Goal: Obtain resource: Obtain resource

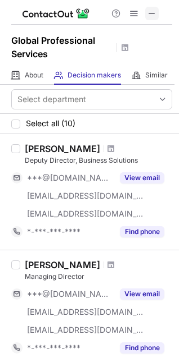
click at [153, 13] on span at bounding box center [151, 13] width 9 height 9
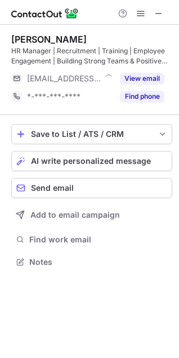
scroll to position [254, 179]
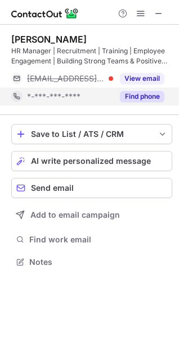
click at [149, 100] on button "Find phone" at bounding box center [142, 96] width 44 height 11
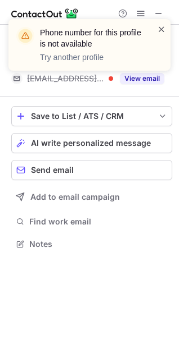
scroll to position [236, 179]
click at [158, 27] on span at bounding box center [161, 29] width 9 height 11
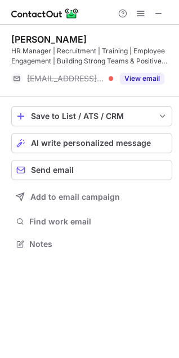
click at [158, 16] on span at bounding box center [158, 13] width 9 height 9
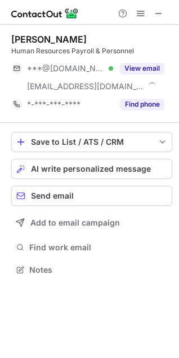
scroll to position [262, 179]
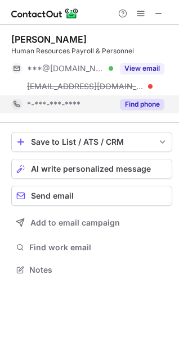
click at [152, 100] on button "Find phone" at bounding box center [142, 104] width 44 height 11
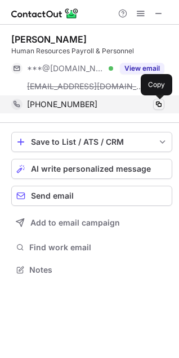
click at [158, 101] on span at bounding box center [158, 104] width 9 height 9
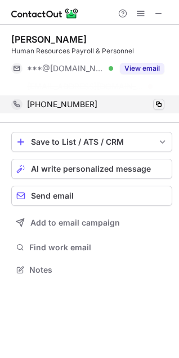
scroll to position [244, 179]
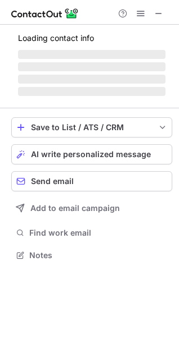
scroll to position [254, 179]
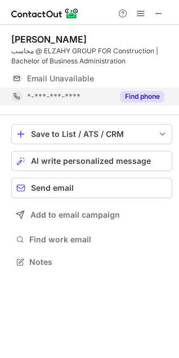
click at [149, 94] on button "Find phone" at bounding box center [142, 96] width 44 height 11
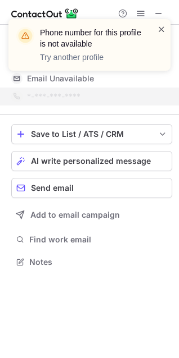
click at [161, 29] on span at bounding box center [161, 29] width 9 height 11
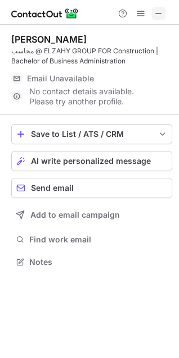
click at [157, 11] on span at bounding box center [158, 13] width 9 height 9
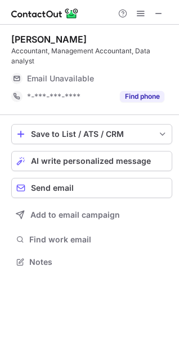
scroll to position [254, 179]
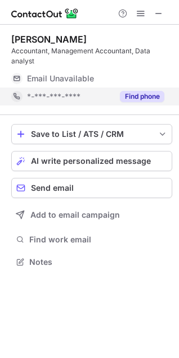
click at [149, 99] on button "Find phone" at bounding box center [142, 96] width 44 height 11
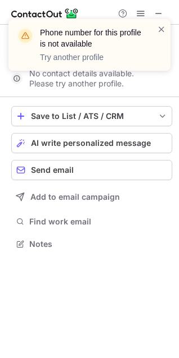
scroll to position [236, 179]
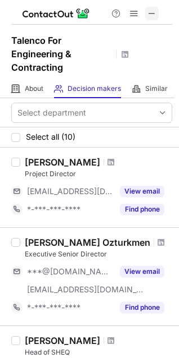
click at [151, 13] on span at bounding box center [151, 13] width 9 height 9
click at [149, 11] on span at bounding box center [151, 13] width 9 height 9
click at [150, 14] on span at bounding box center [151, 13] width 9 height 9
click at [150, 16] on span at bounding box center [151, 13] width 9 height 9
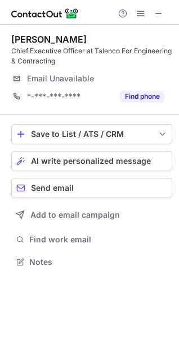
scroll to position [254, 179]
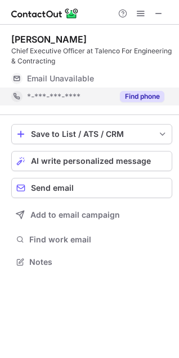
click at [149, 98] on button "Find phone" at bounding box center [142, 96] width 44 height 11
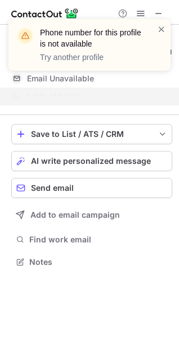
click at [158, 13] on div "Phone number for this profile is not available Try another profile" at bounding box center [89, 49] width 180 height 83
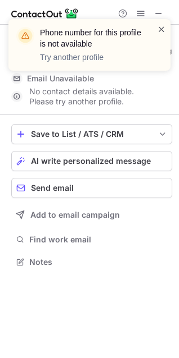
click at [158, 29] on span at bounding box center [161, 29] width 9 height 11
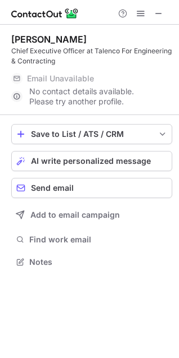
click at [158, 12] on span at bounding box center [158, 13] width 9 height 9
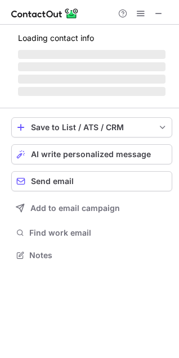
scroll to position [254, 179]
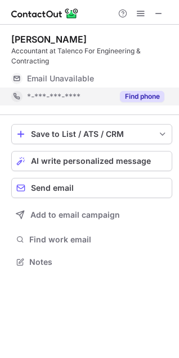
click at [136, 91] on button "Find phone" at bounding box center [142, 96] width 44 height 11
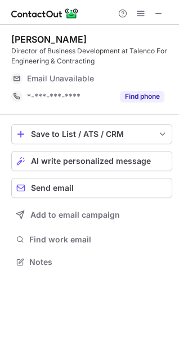
scroll to position [254, 179]
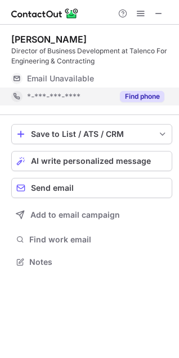
click at [148, 97] on button "Find phone" at bounding box center [142, 96] width 44 height 11
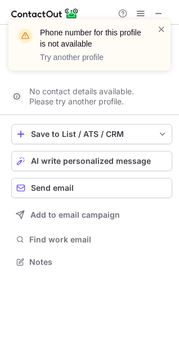
scroll to position [236, 179]
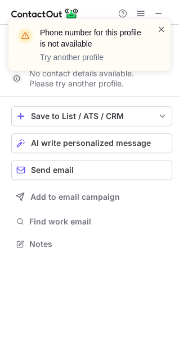
click at [157, 34] on span at bounding box center [161, 29] width 9 height 11
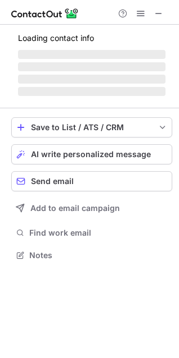
scroll to position [254, 179]
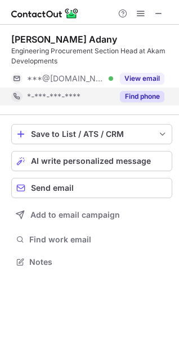
click at [144, 93] on button "Find phone" at bounding box center [142, 96] width 44 height 11
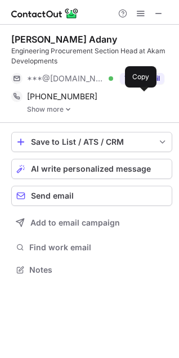
scroll to position [262, 179]
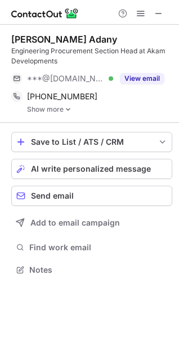
click at [68, 109] on img at bounding box center [68, 110] width 7 height 8
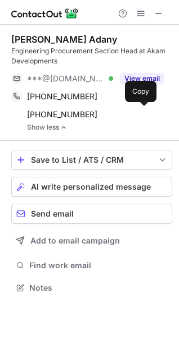
scroll to position [280, 179]
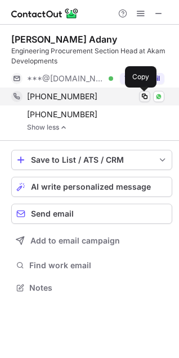
click at [141, 97] on span at bounding box center [144, 96] width 9 height 9
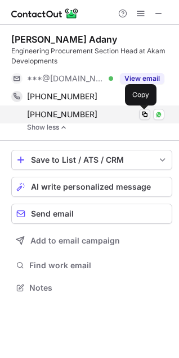
click at [141, 116] on span at bounding box center [144, 114] width 9 height 9
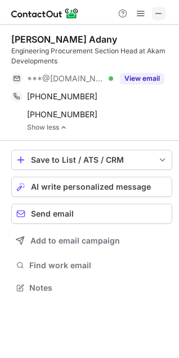
click at [155, 15] on span at bounding box center [158, 13] width 9 height 9
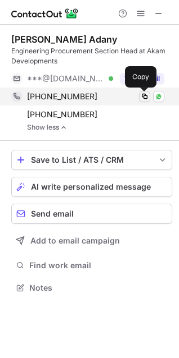
click at [144, 98] on span at bounding box center [144, 96] width 9 height 9
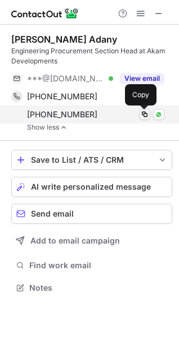
click at [145, 115] on span at bounding box center [144, 114] width 9 height 9
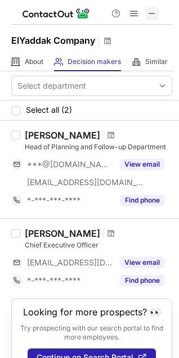
click at [153, 11] on span at bounding box center [151, 13] width 9 height 9
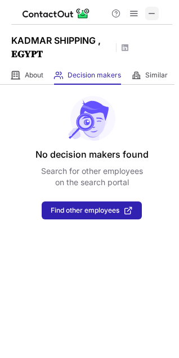
click at [152, 17] on span at bounding box center [151, 13] width 9 height 9
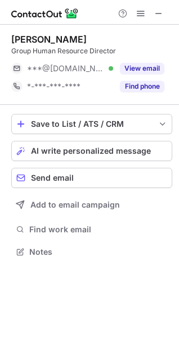
scroll to position [5, 5]
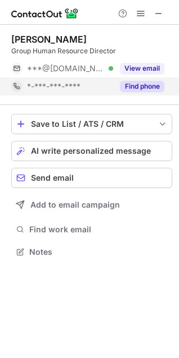
click at [148, 83] on button "Find phone" at bounding box center [142, 86] width 44 height 11
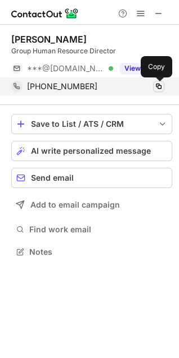
click at [159, 84] on span at bounding box center [158, 86] width 9 height 9
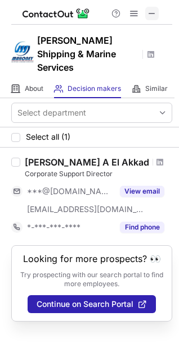
click at [148, 14] on span at bounding box center [151, 13] width 9 height 9
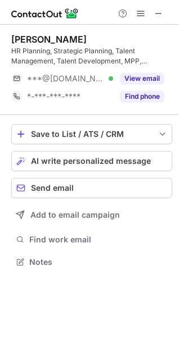
scroll to position [254, 179]
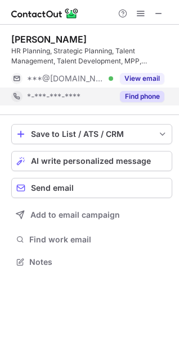
click at [150, 95] on button "Find phone" at bounding box center [142, 96] width 44 height 11
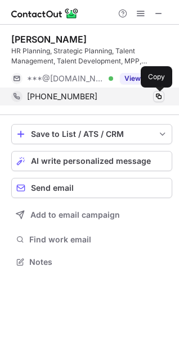
click at [156, 95] on span at bounding box center [158, 96] width 9 height 9
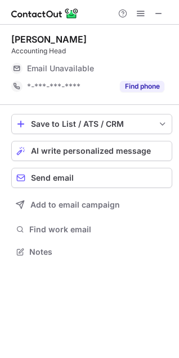
scroll to position [5, 5]
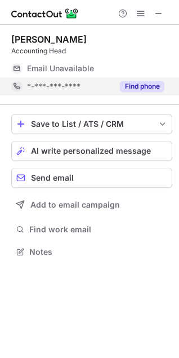
click at [150, 84] on button "Find phone" at bounding box center [142, 86] width 44 height 11
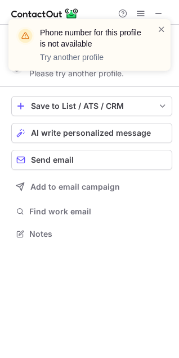
scroll to position [226, 179]
click at [161, 29] on span at bounding box center [161, 29] width 9 height 11
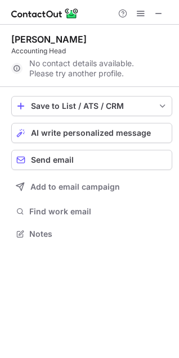
click at [156, 12] on span at bounding box center [158, 13] width 9 height 9
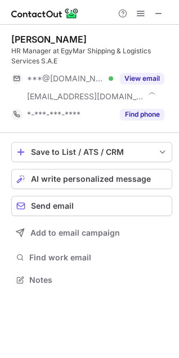
scroll to position [272, 179]
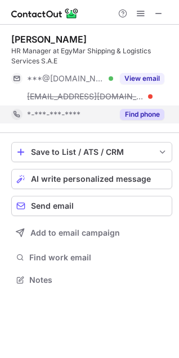
click at [138, 113] on button "Find phone" at bounding box center [142, 114] width 44 height 11
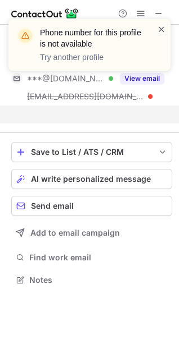
click at [161, 29] on span at bounding box center [161, 29] width 9 height 11
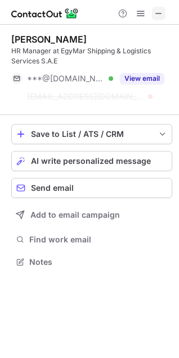
click at [157, 14] on span at bounding box center [158, 13] width 9 height 9
